Goal: Transaction & Acquisition: Obtain resource

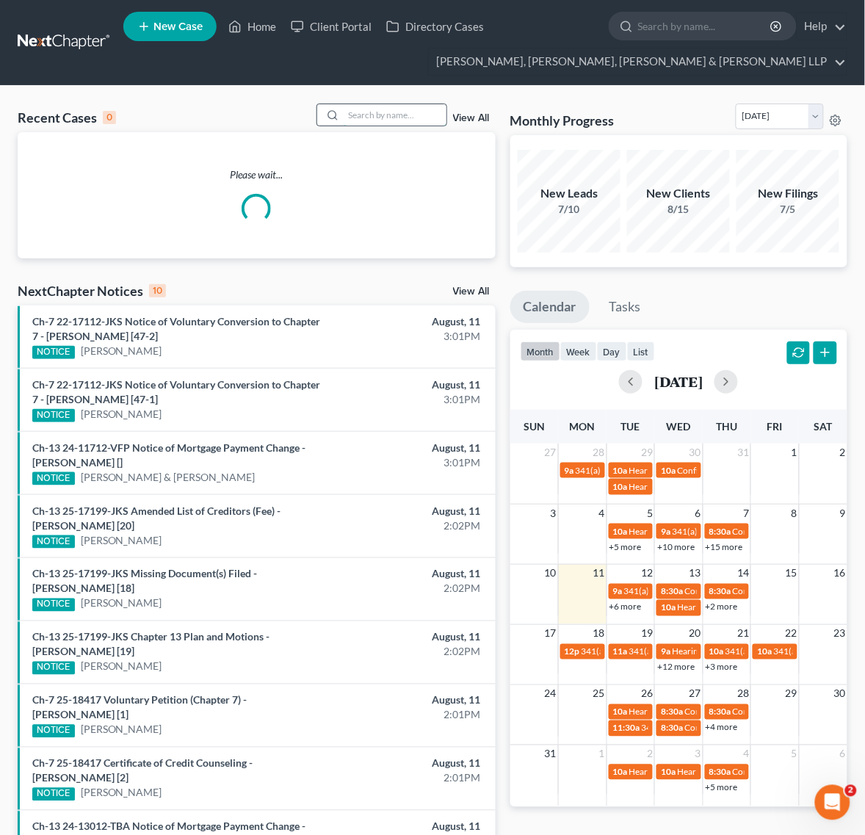
click at [356, 115] on input "search" at bounding box center [395, 114] width 103 height 21
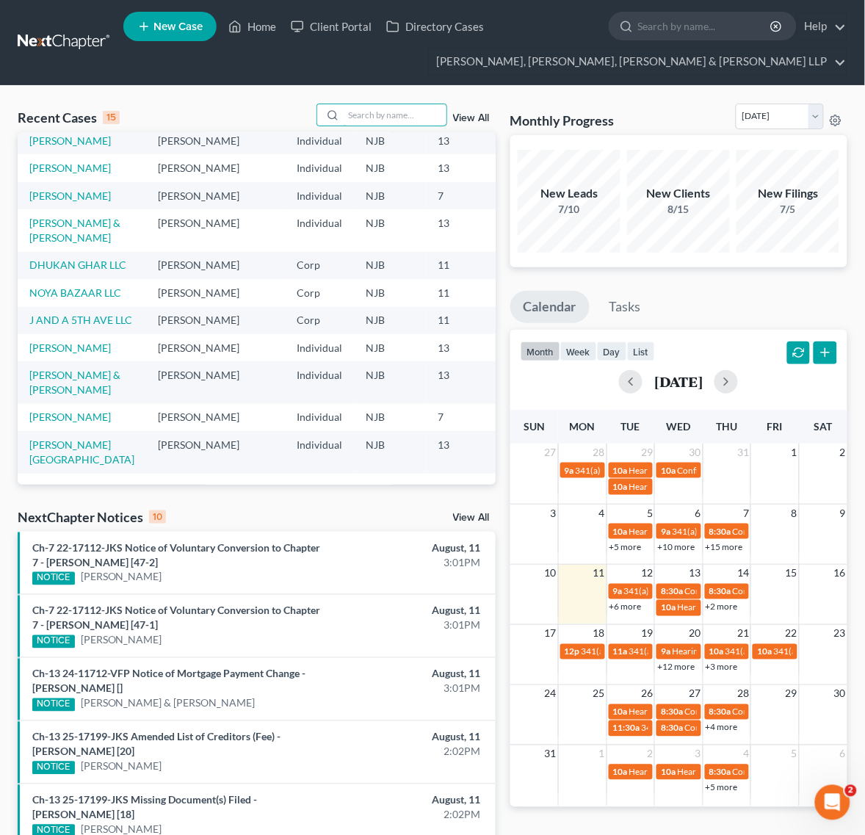
scroll to position [276, 0]
click at [64, 325] on link "J AND A 5TH AVE LLC" at bounding box center [80, 320] width 103 height 12
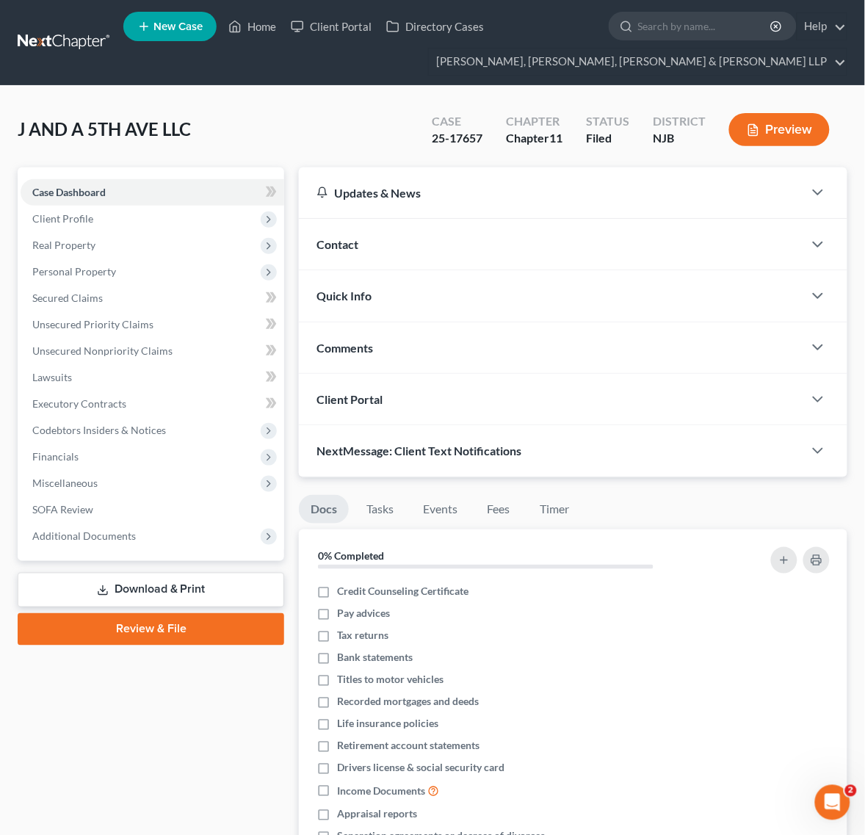
click at [151, 583] on link "Download & Print" at bounding box center [151, 590] width 267 height 35
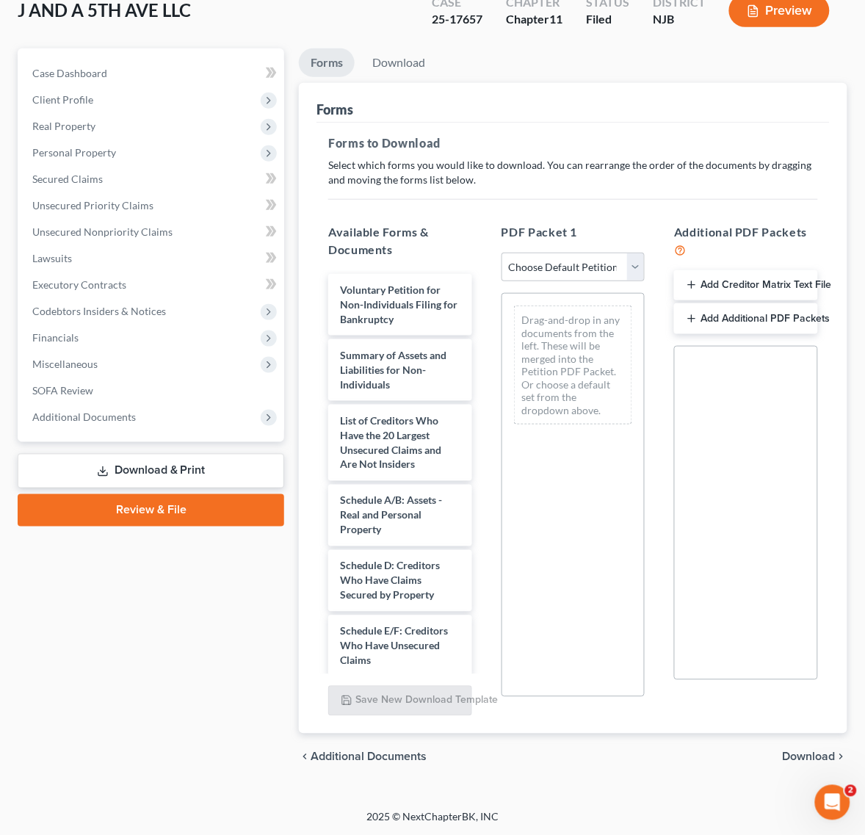
scroll to position [120, 0]
click at [556, 261] on select "Choose Default Petition PDF Packet Complete Bankruptcy Petition (all forms and …" at bounding box center [574, 266] width 144 height 29
select select "4"
click at [502, 252] on select "Choose Default Petition PDF Packet Complete Bankruptcy Petition (all forms and …" at bounding box center [574, 266] width 144 height 29
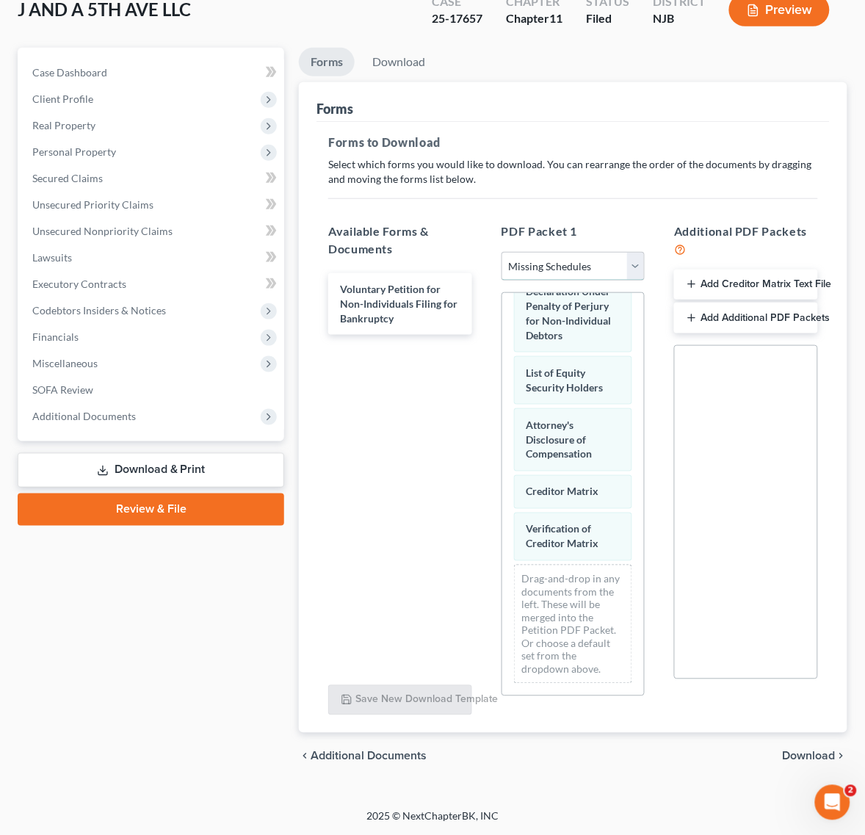
scroll to position [759, 0]
click at [805, 766] on div "chevron_left Additional Documents Download chevron_right" at bounding box center [573, 756] width 549 height 47
click at [802, 753] on span "Download" at bounding box center [809, 757] width 53 height 12
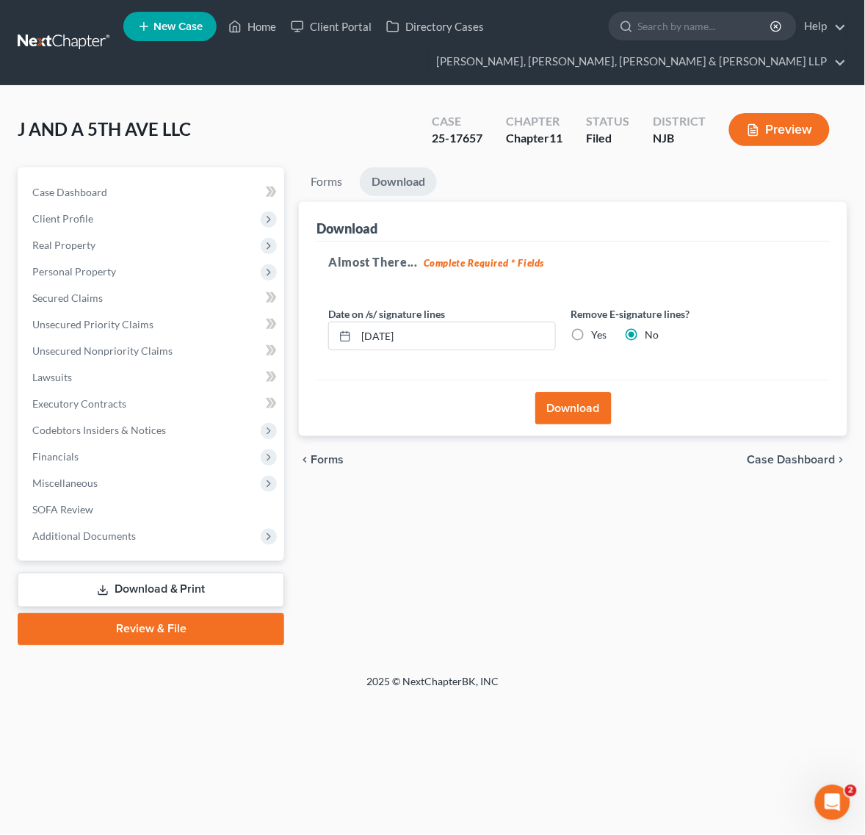
scroll to position [0, 0]
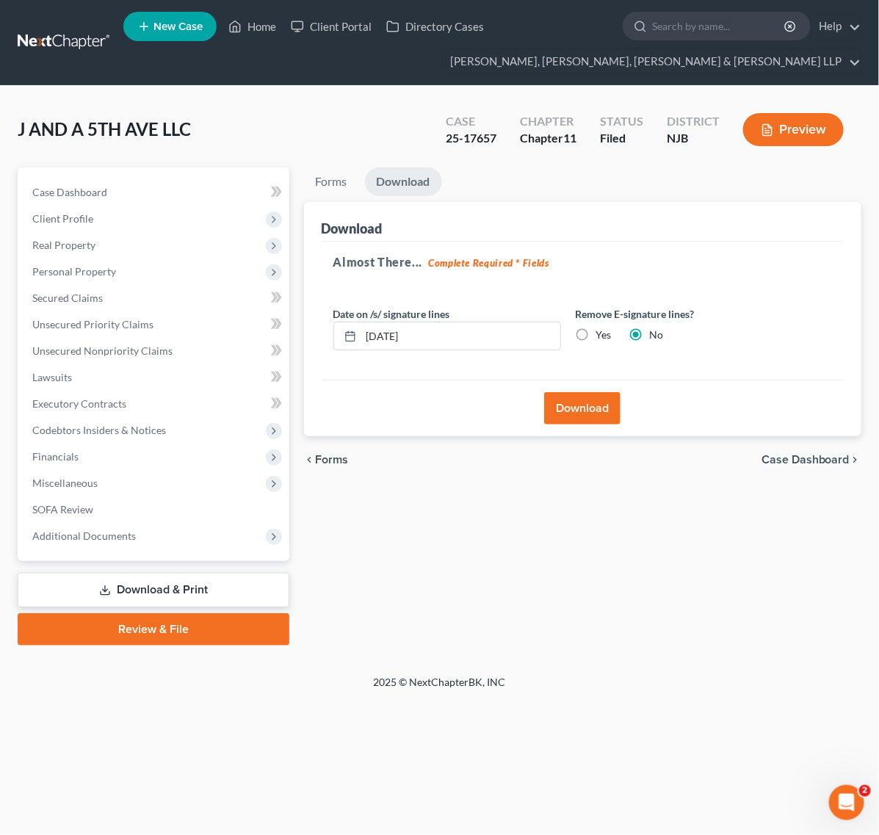
click at [604, 408] on button "Download" at bounding box center [582, 408] width 76 height 32
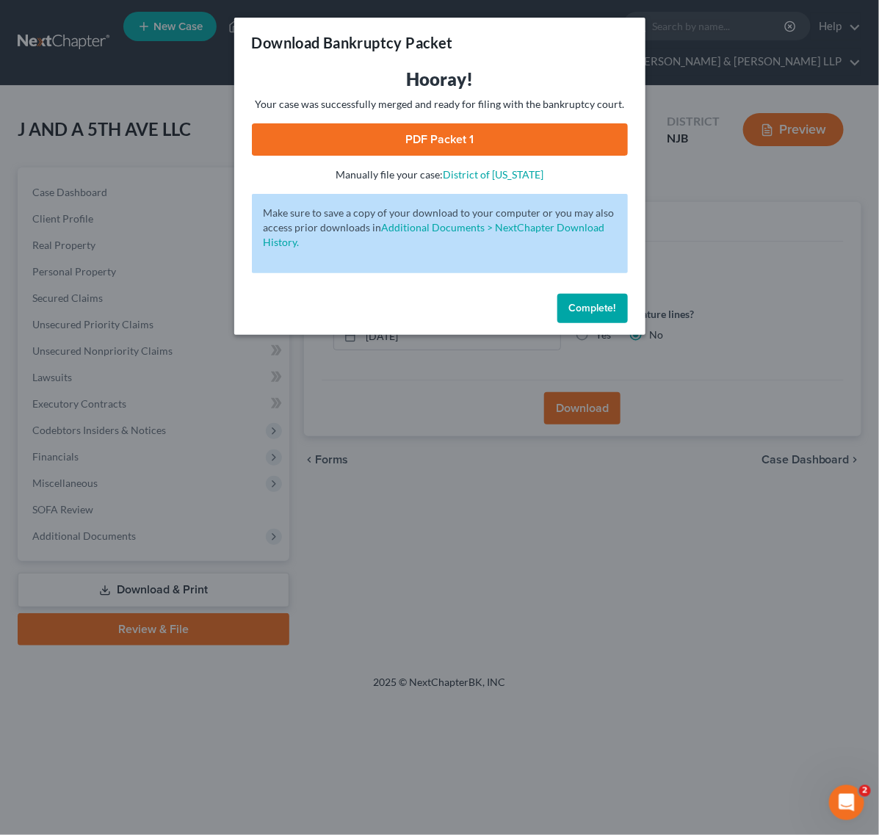
click at [368, 153] on link "PDF Packet 1" at bounding box center [440, 139] width 376 height 32
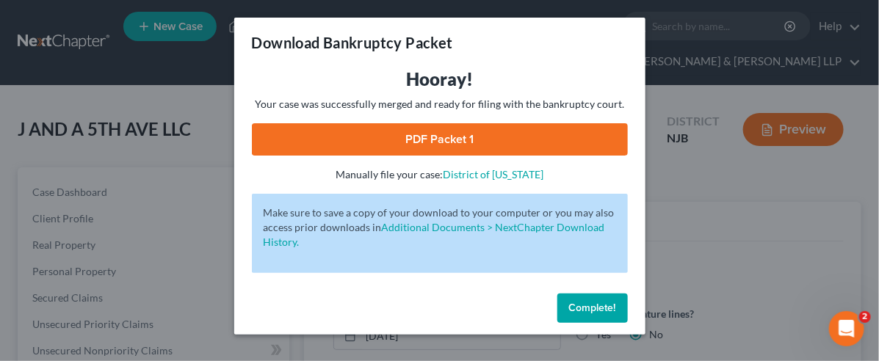
drag, startPoint x: 774, startPoint y: 179, endPoint x: 765, endPoint y: 176, distance: 9.1
click at [773, 178] on div "Download Bankruptcy Packet Hooray! Your case was successfully merged and ready …" at bounding box center [439, 180] width 879 height 361
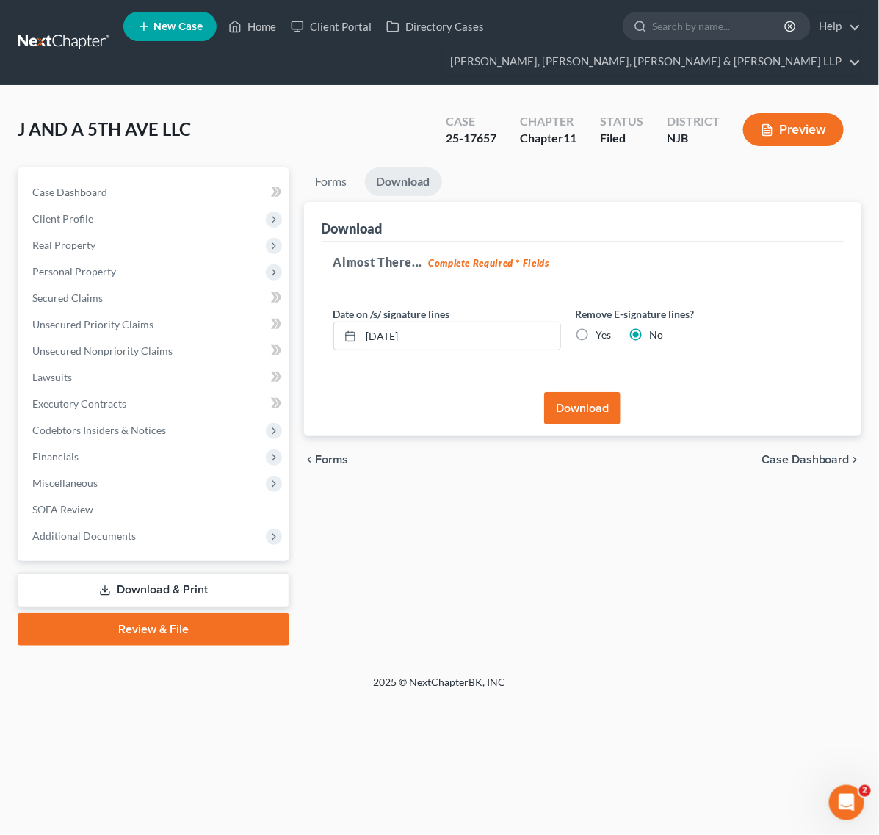
click at [302, 195] on div "Forms Download Forms Forms to Download Select which forms you would like to dow…" at bounding box center [583, 407] width 572 height 478
click at [311, 192] on link "Forms" at bounding box center [331, 182] width 55 height 29
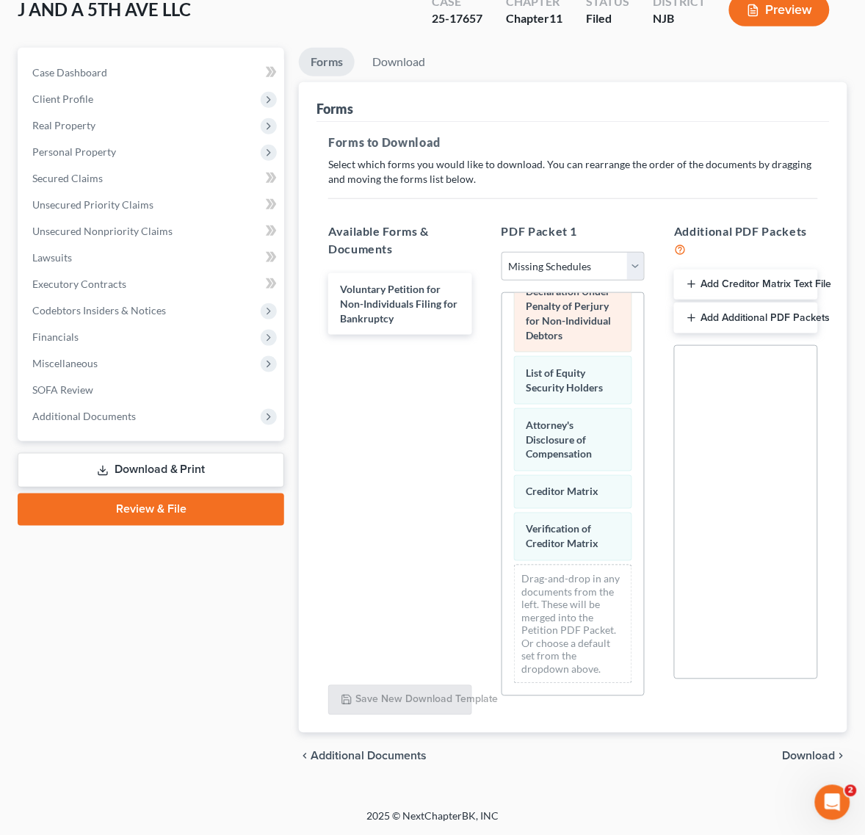
scroll to position [735, 0]
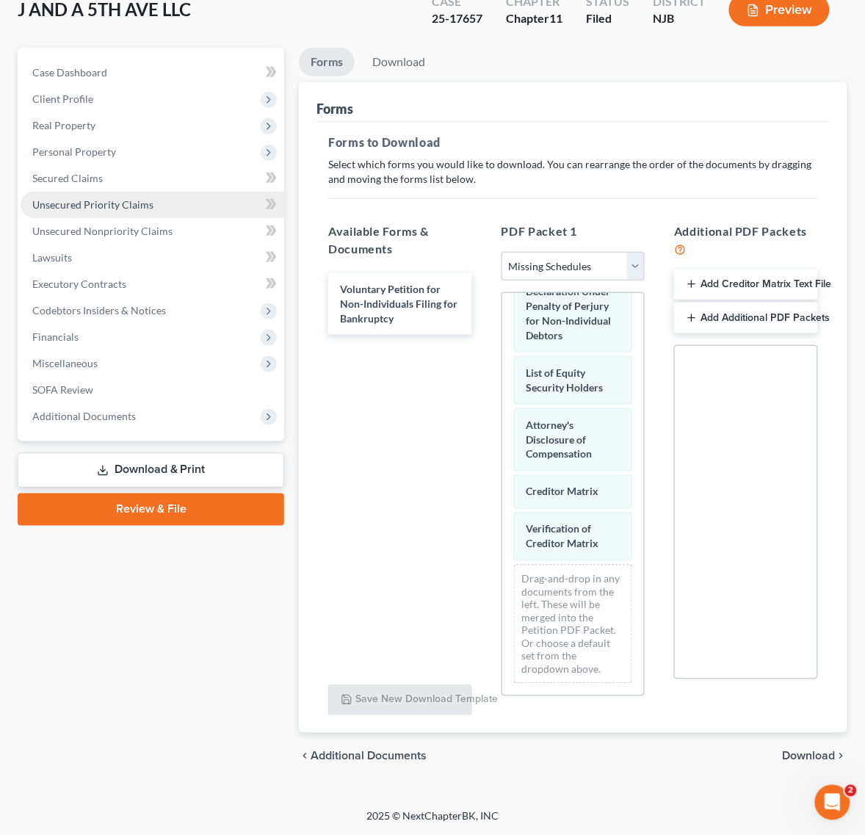
click at [93, 202] on span "Unsecured Priority Claims" at bounding box center [92, 204] width 121 height 12
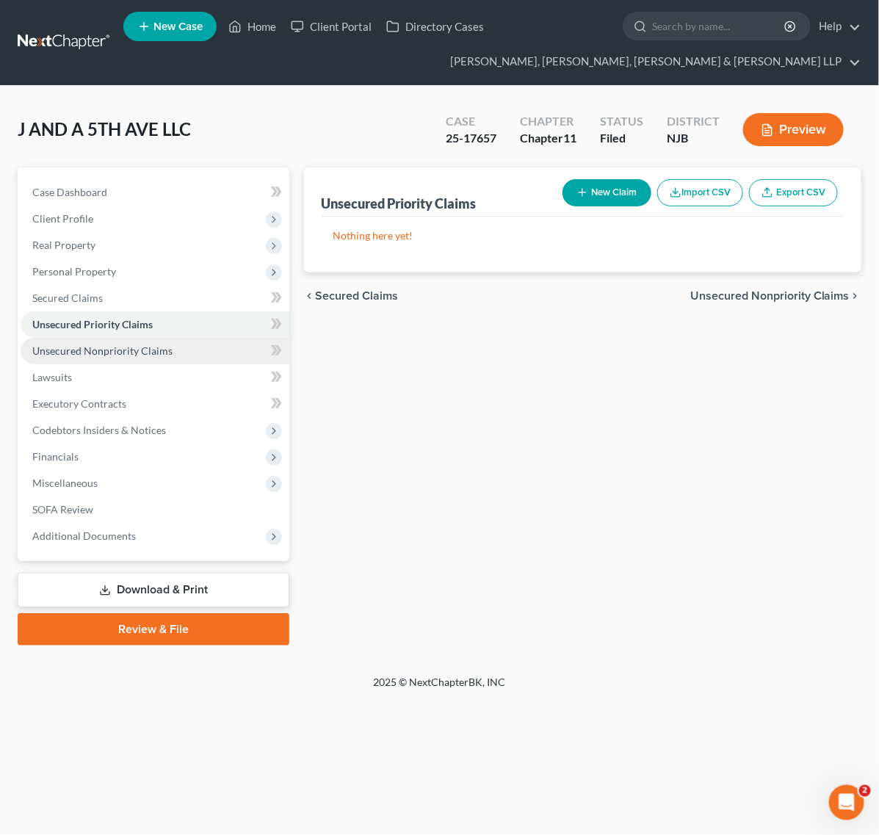
click at [173, 361] on link "Unsecured Nonpriority Claims" at bounding box center [155, 351] width 269 height 26
click at [177, 325] on link "Unsecured Priority Claims" at bounding box center [155, 325] width 269 height 26
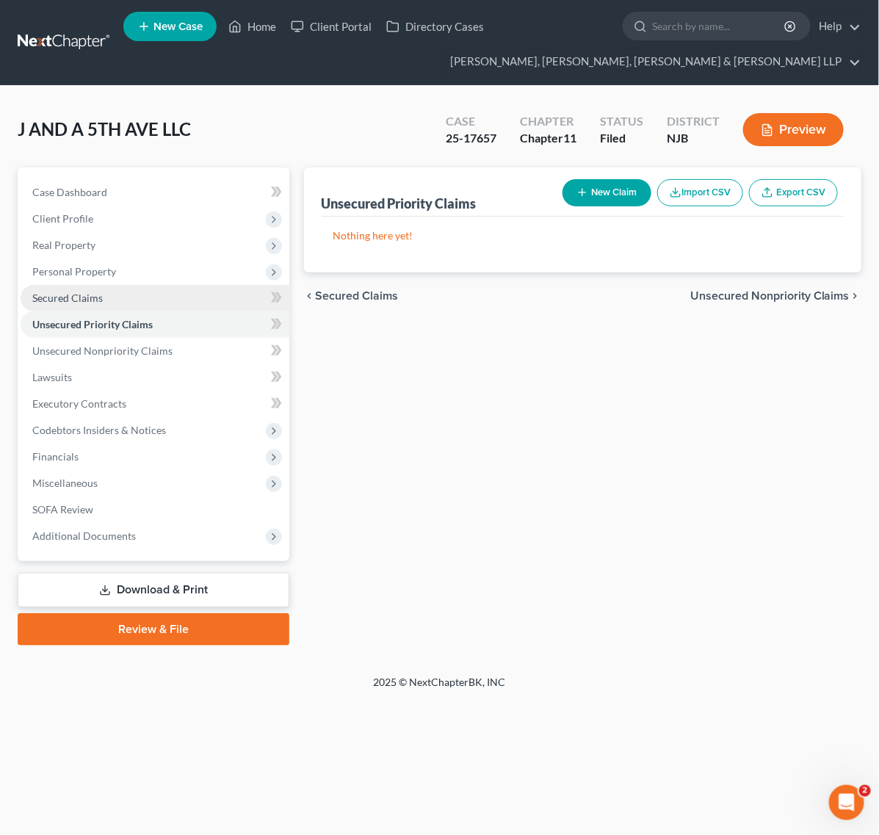
click at [170, 302] on link "Secured Claims" at bounding box center [155, 298] width 269 height 26
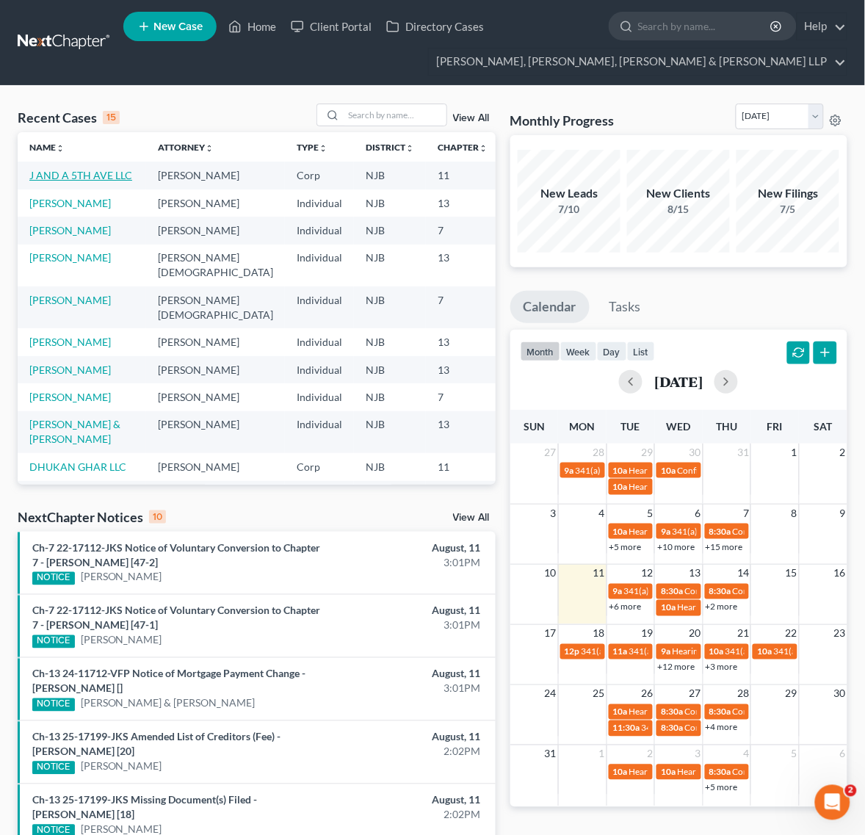
click at [68, 176] on link "J AND A 5TH AVE LLC" at bounding box center [80, 175] width 103 height 12
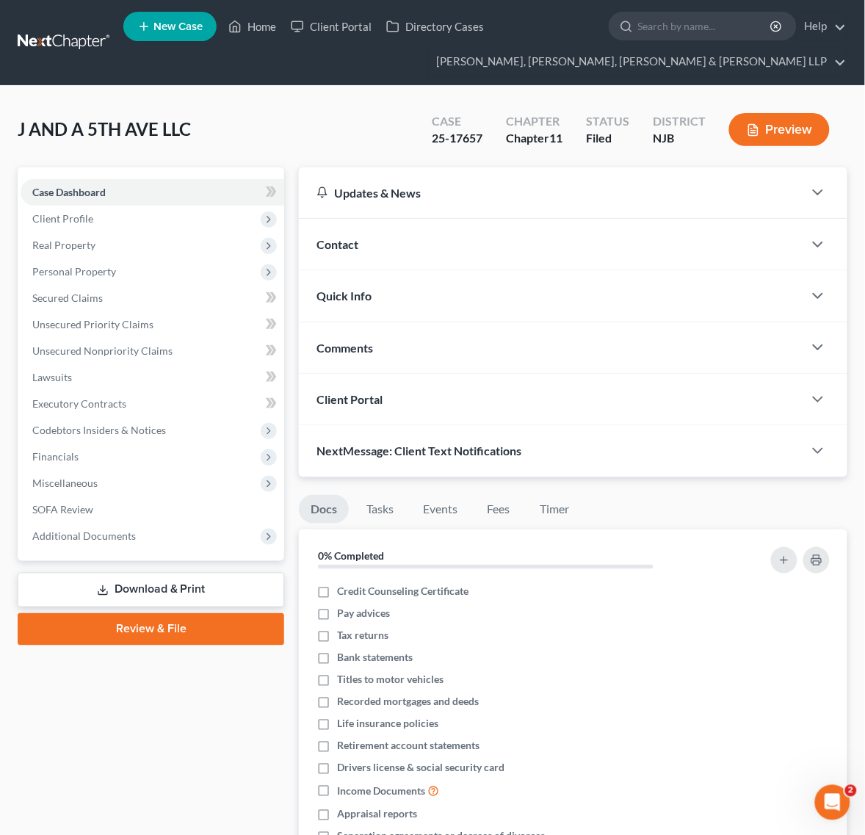
click at [195, 595] on link "Download & Print" at bounding box center [151, 590] width 267 height 35
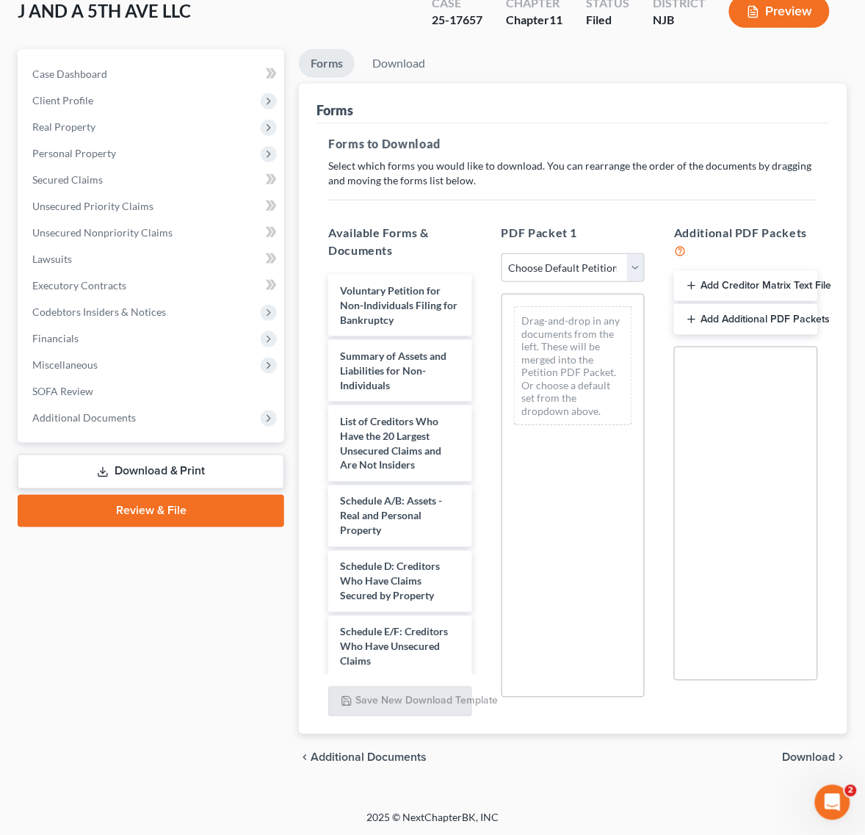
scroll to position [120, 0]
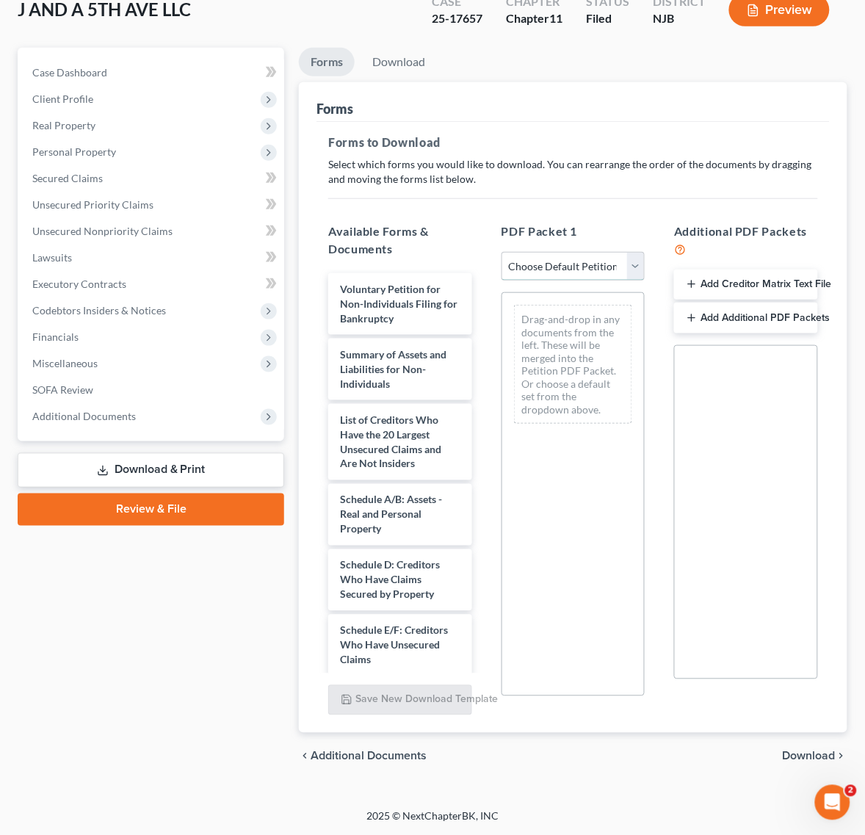
click at [564, 262] on select "Choose Default Petition PDF Packet Complete Bankruptcy Petition (all forms and …" at bounding box center [574, 266] width 144 height 29
select select "2"
click at [502, 252] on select "Choose Default Petition PDF Packet Complete Bankruptcy Petition (all forms and …" at bounding box center [574, 266] width 144 height 29
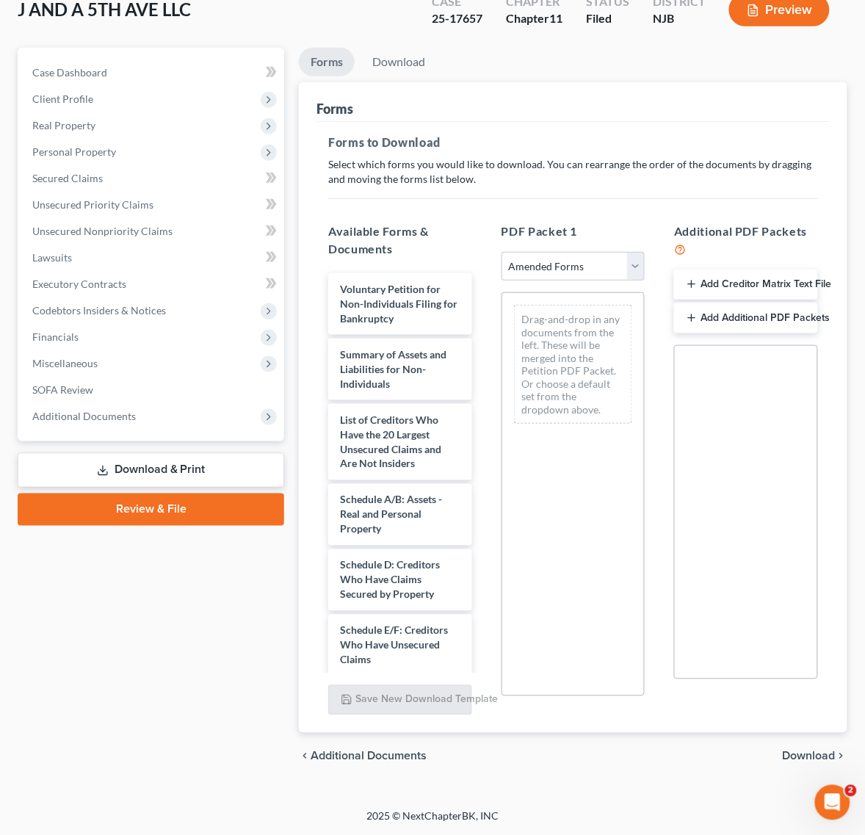
click at [579, 400] on div "Drag-and-drop in any documents from the left. These will be merged into the Pet…" at bounding box center [573, 364] width 119 height 119
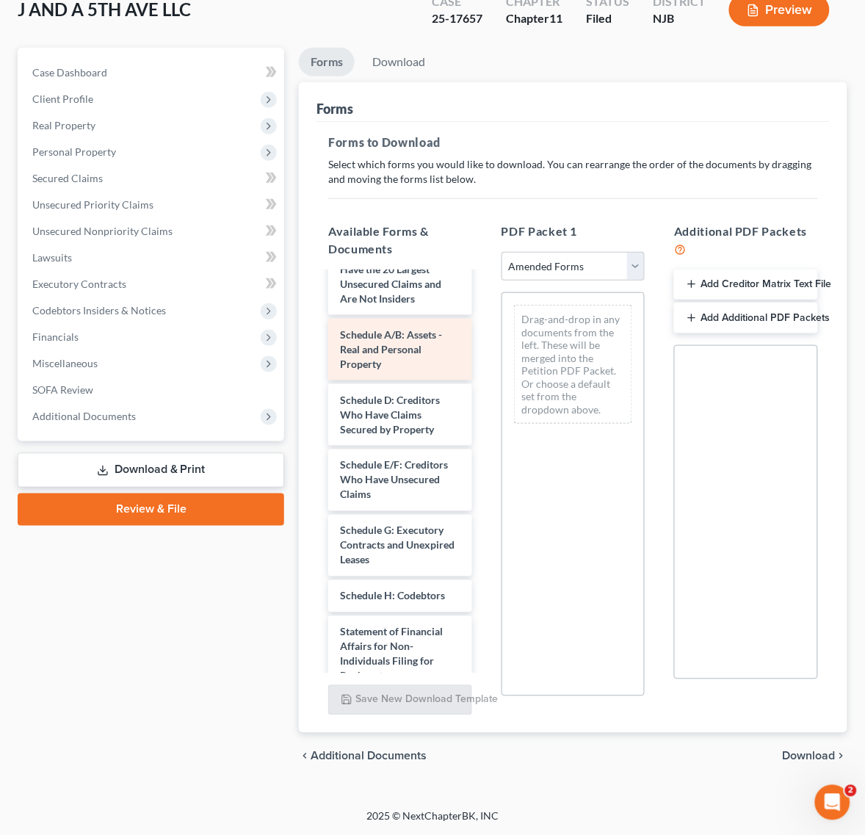
scroll to position [0, 0]
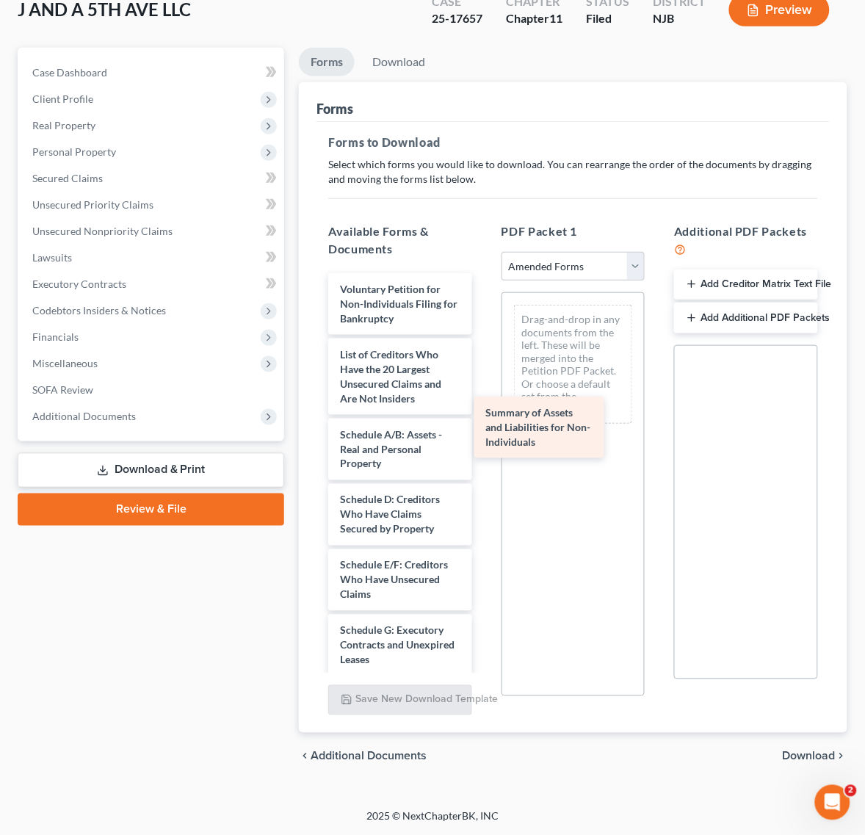
drag, startPoint x: 428, startPoint y: 368, endPoint x: 596, endPoint y: 382, distance: 168.1
click at [484, 386] on div "Summary of Assets and Liabilities for Non-Individuals Voluntary Petition for No…" at bounding box center [401, 659] width 168 height 773
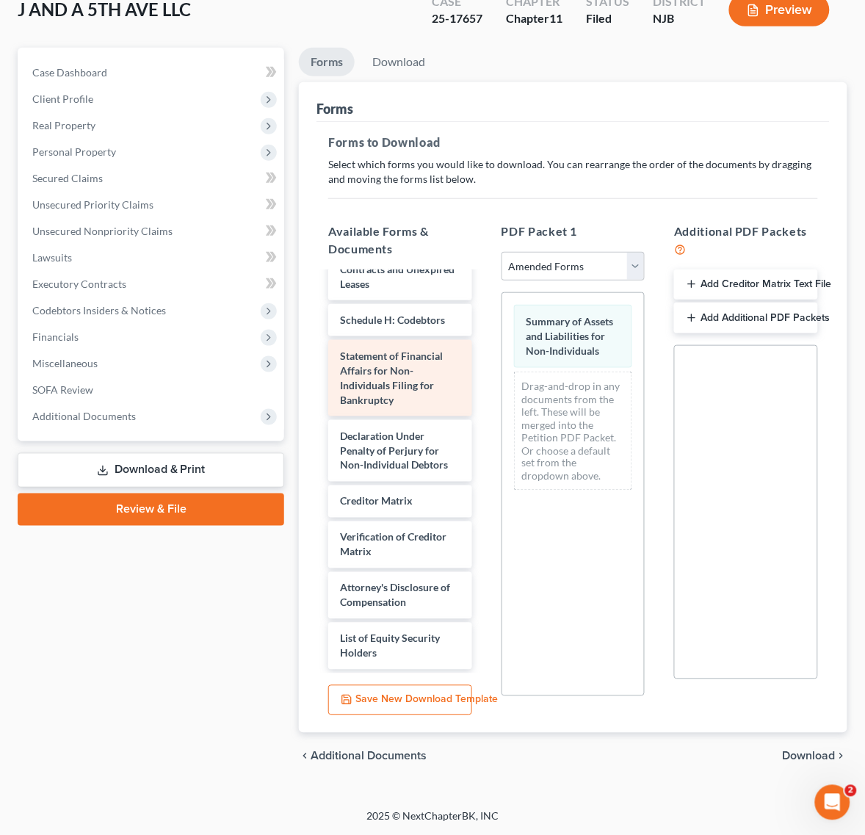
scroll to position [390, 0]
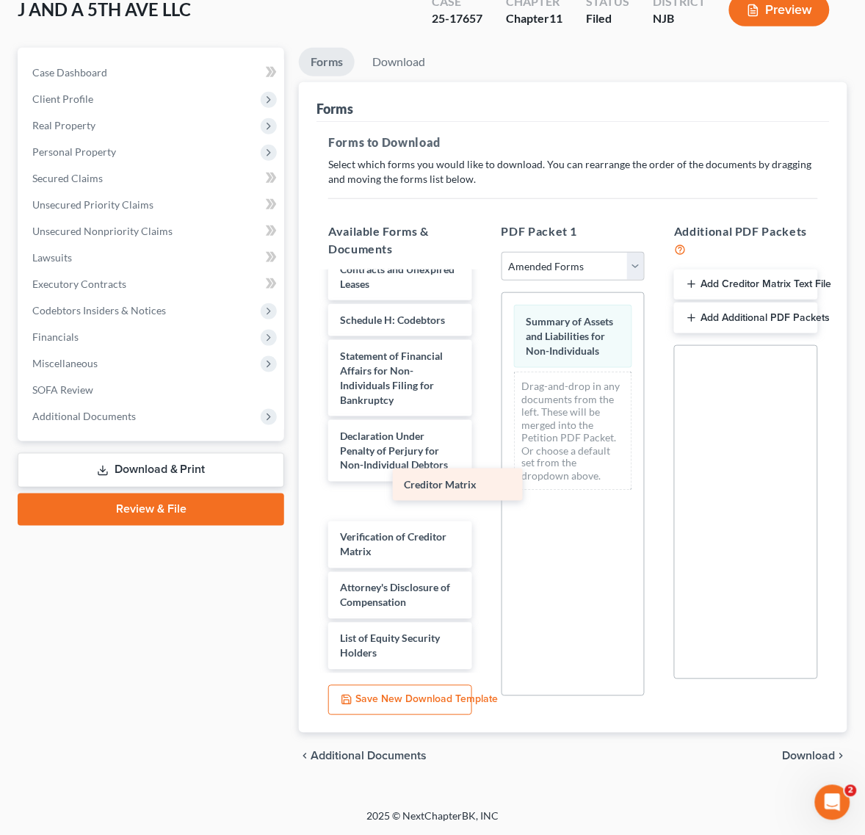
drag, startPoint x: 411, startPoint y: 512, endPoint x: 417, endPoint y: 501, distance: 12.2
click at [417, 501] on div "Creditor Matrix Voluntary Petition for Non-Individuals Filing for Bankruptcy Li…" at bounding box center [401, 283] width 168 height 773
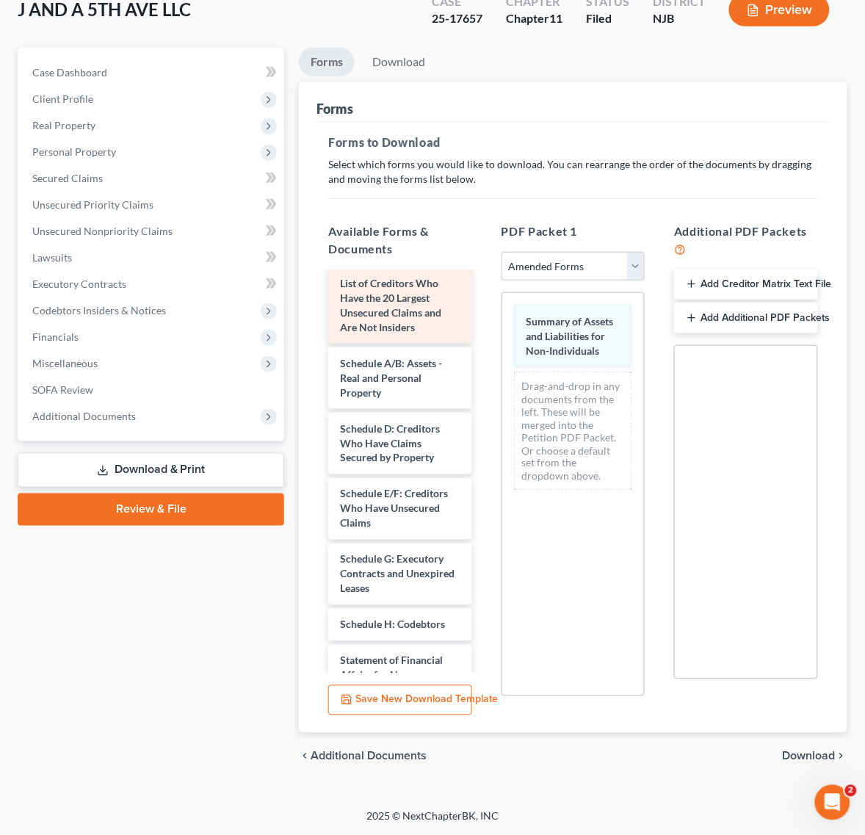
scroll to position [184, 0]
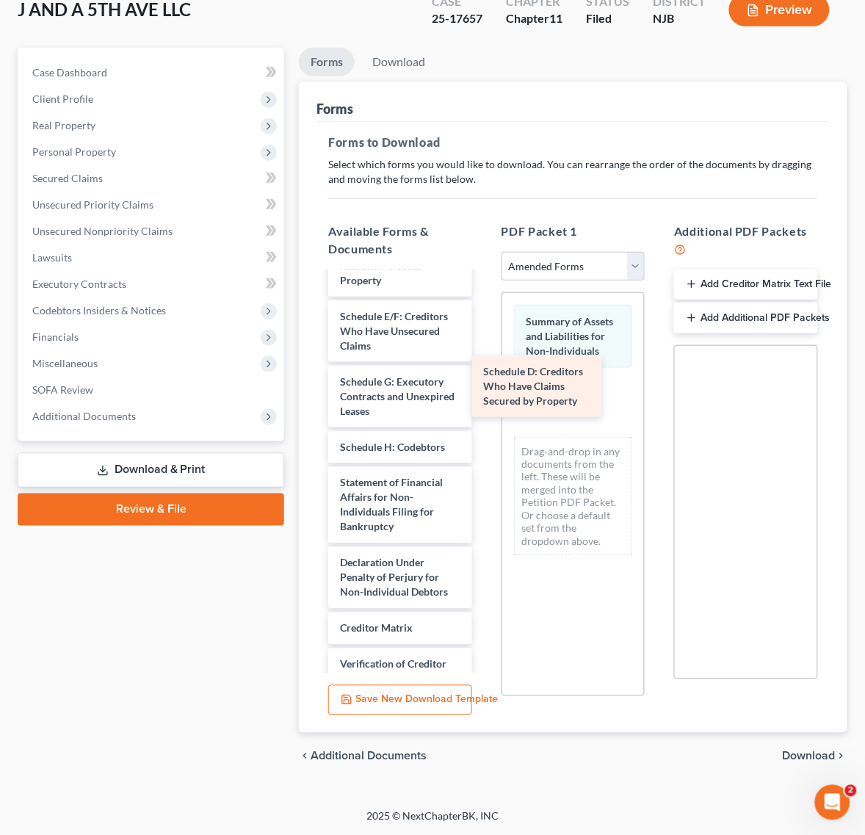
drag, startPoint x: 406, startPoint y: 336, endPoint x: 579, endPoint y: 423, distance: 193.5
click at [484, 423] on div "Schedule D: Creditors Who Have Claims Secured by Property Voluntary Petition fo…" at bounding box center [401, 444] width 168 height 708
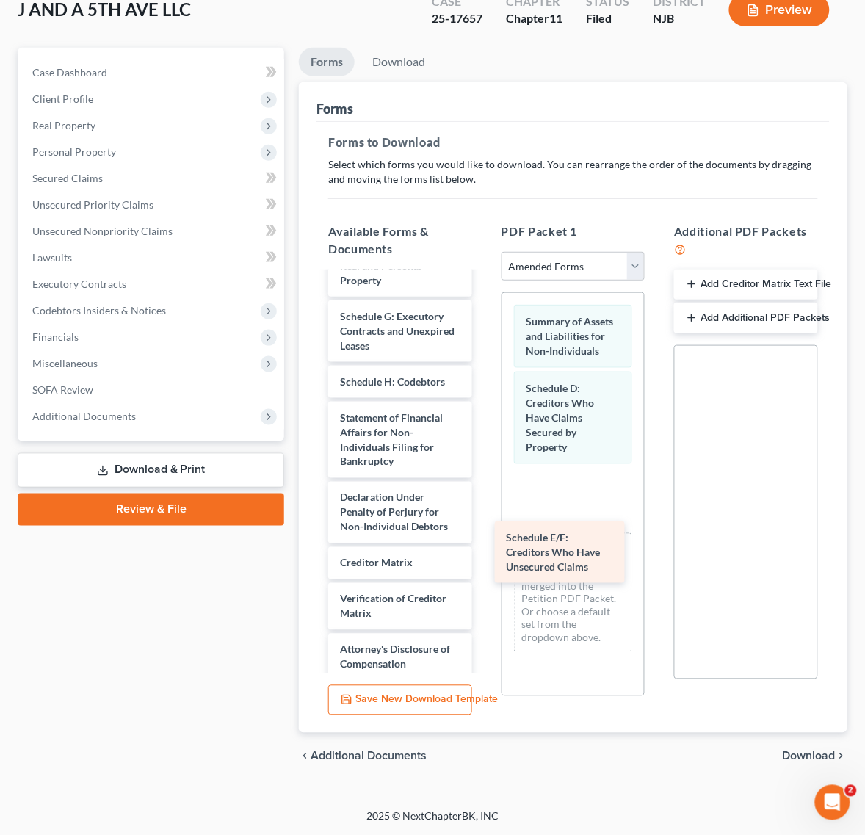
drag, startPoint x: 523, startPoint y: 520, endPoint x: 572, endPoint y: 568, distance: 68.1
click at [484, 568] on div "Schedule E/F: Creditors Who Have Unsecured Claims Voluntary Petition for Non-In…" at bounding box center [401, 411] width 168 height 642
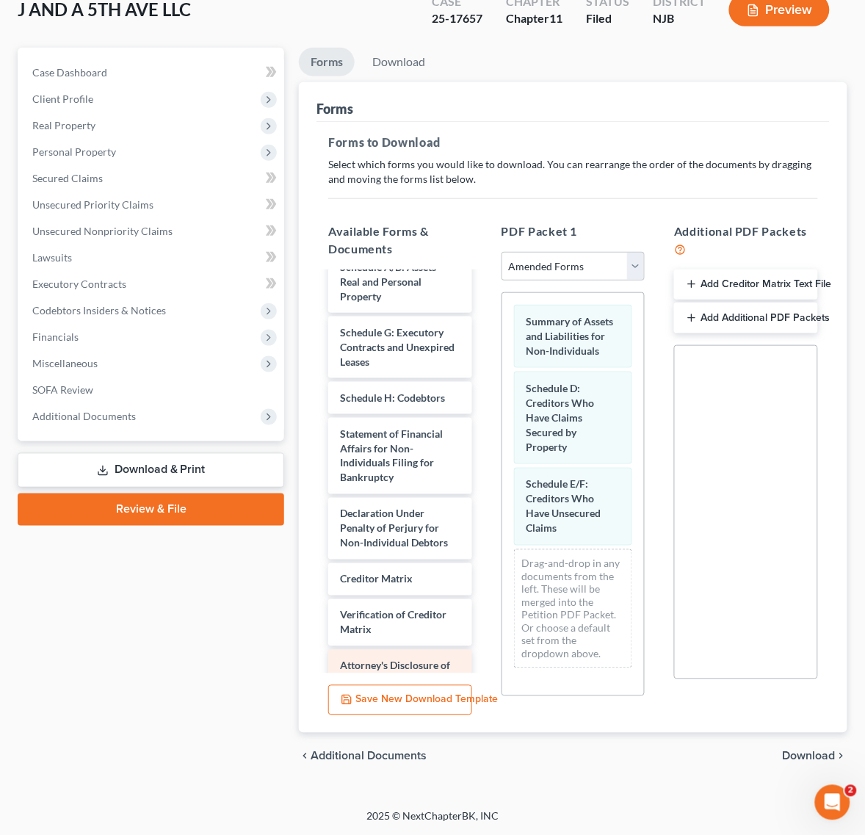
scroll to position [76, 0]
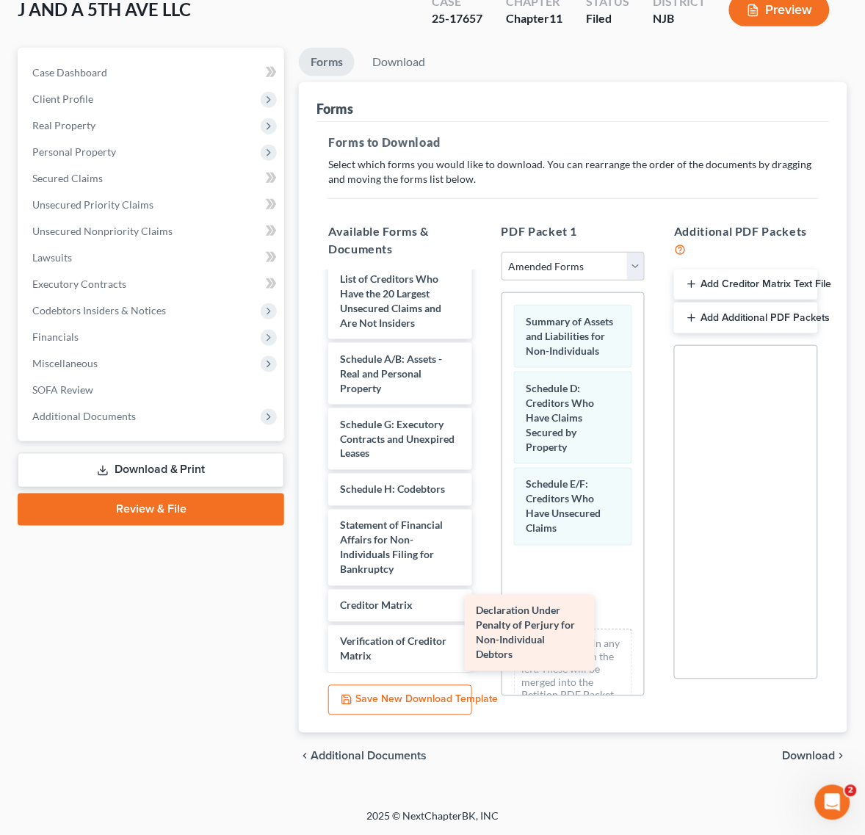
drag, startPoint x: 415, startPoint y: 619, endPoint x: 581, endPoint y: 607, distance: 166.5
click at [484, 607] on div "Declaration Under Penalty of Perjury for Non-Individual Debtors Voluntary Petit…" at bounding box center [401, 486] width 168 height 577
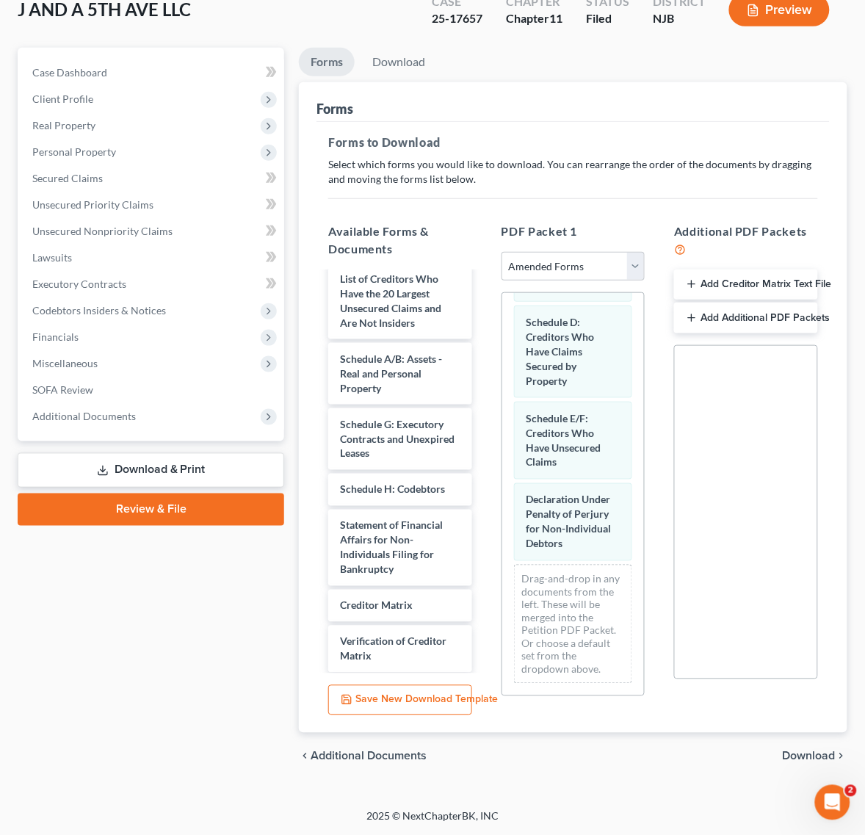
scroll to position [110, 0]
click at [825, 752] on span "Download" at bounding box center [809, 757] width 53 height 12
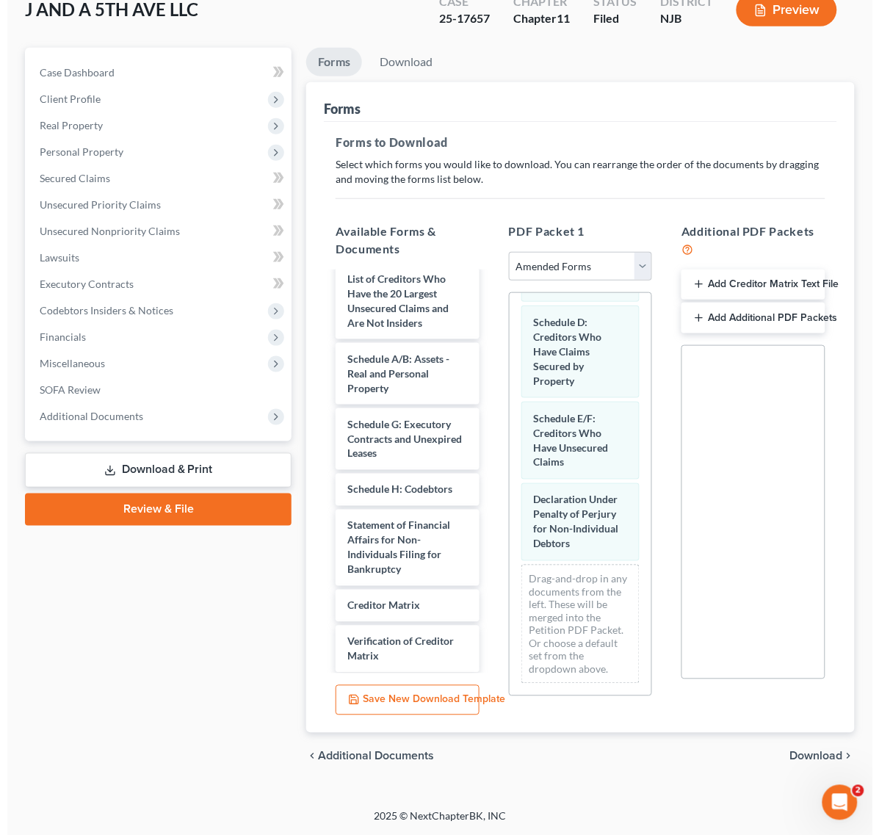
scroll to position [0, 0]
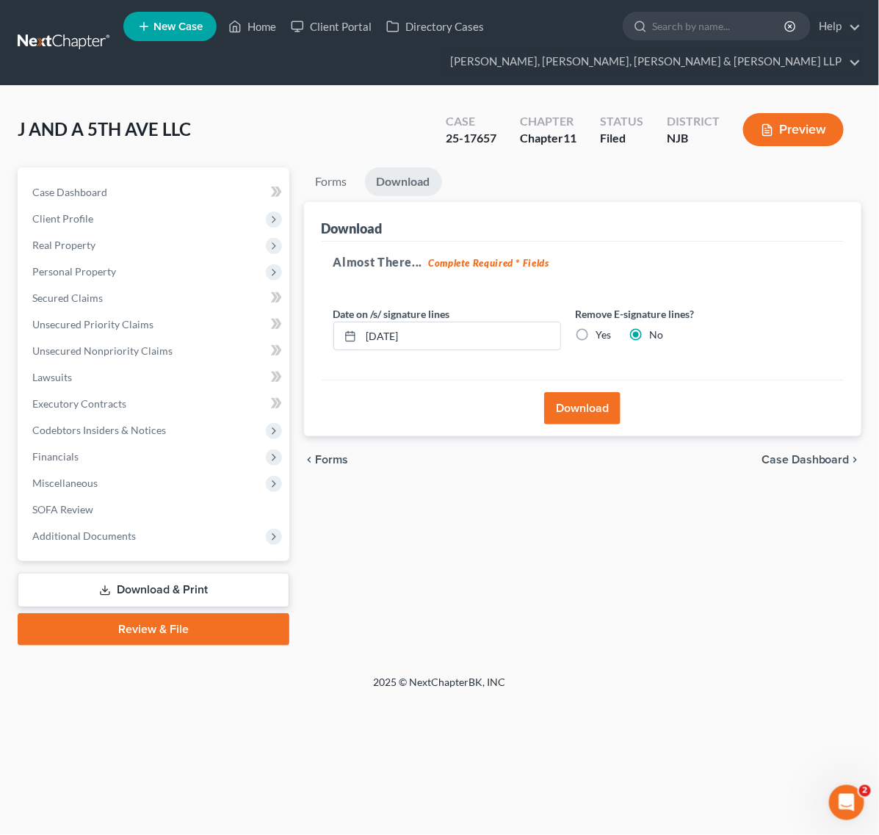
click at [606, 406] on button "Download" at bounding box center [582, 408] width 76 height 32
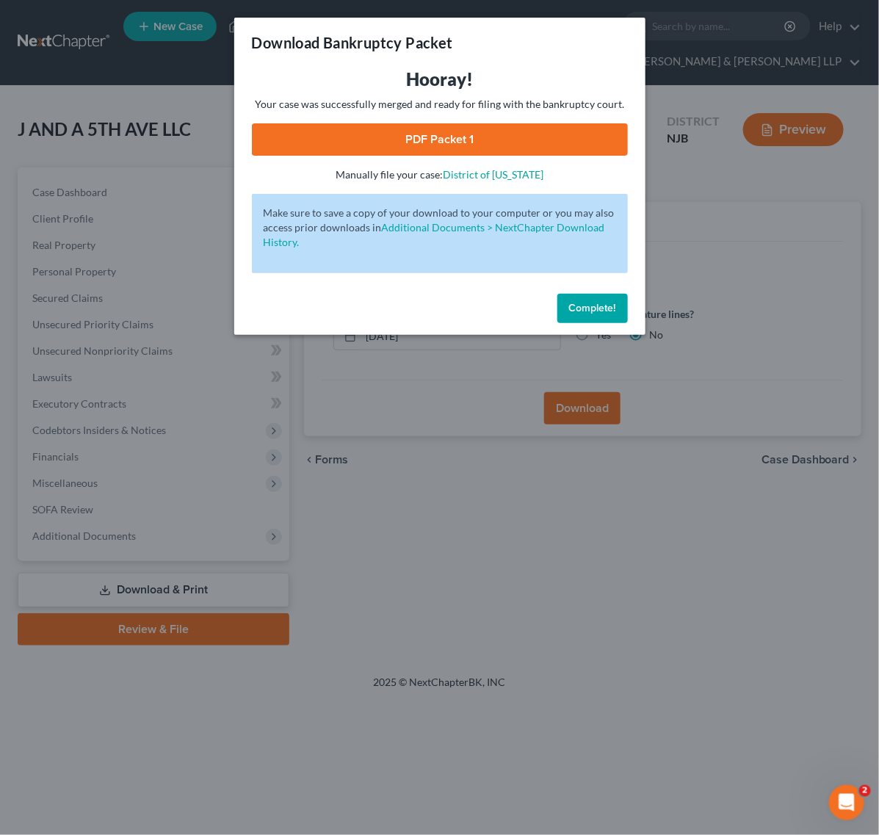
click at [421, 134] on link "PDF Packet 1" at bounding box center [440, 139] width 376 height 32
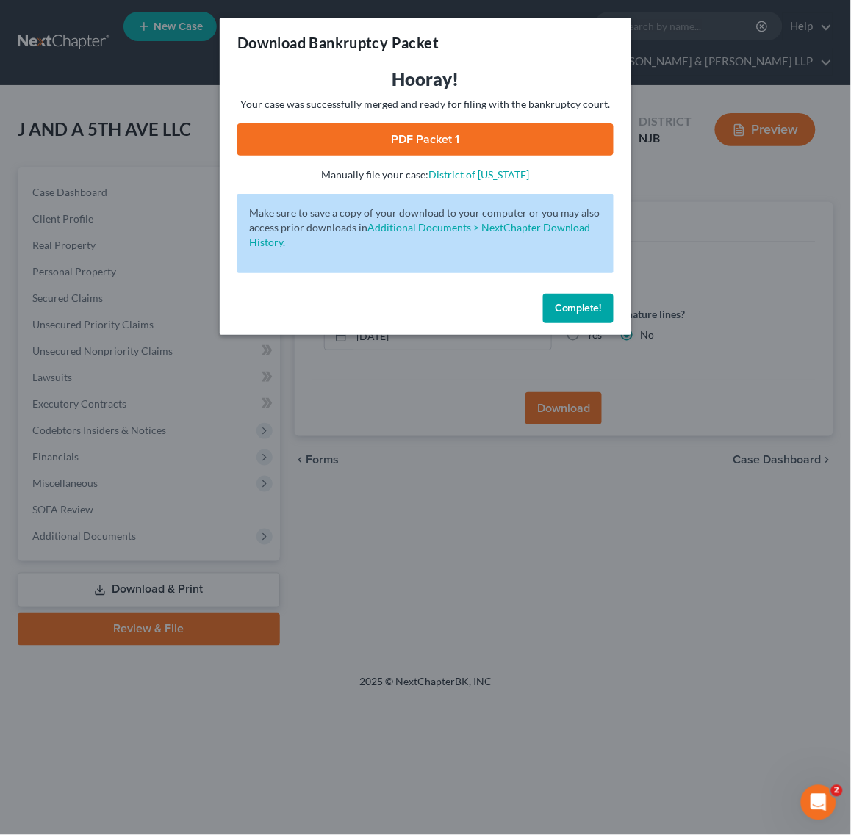
click at [636, 518] on div "Download Bankruptcy Packet Hooray! Your case was successfully merged and ready …" at bounding box center [425, 417] width 851 height 835
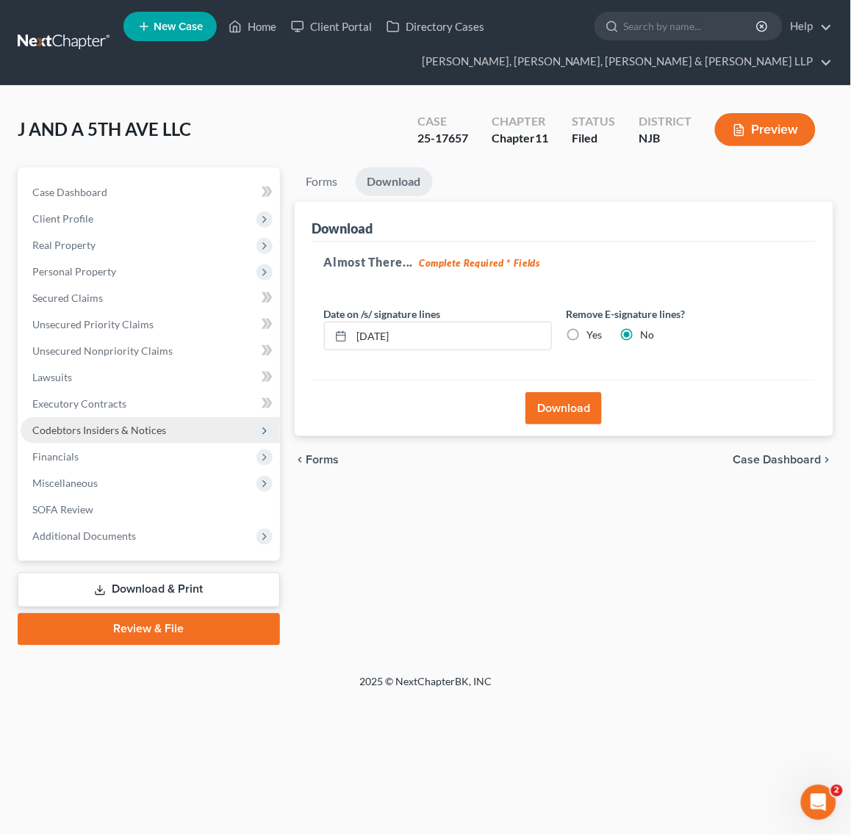
click at [97, 417] on span "Codebtors Insiders & Notices" at bounding box center [150, 430] width 259 height 26
